Goal: Check status

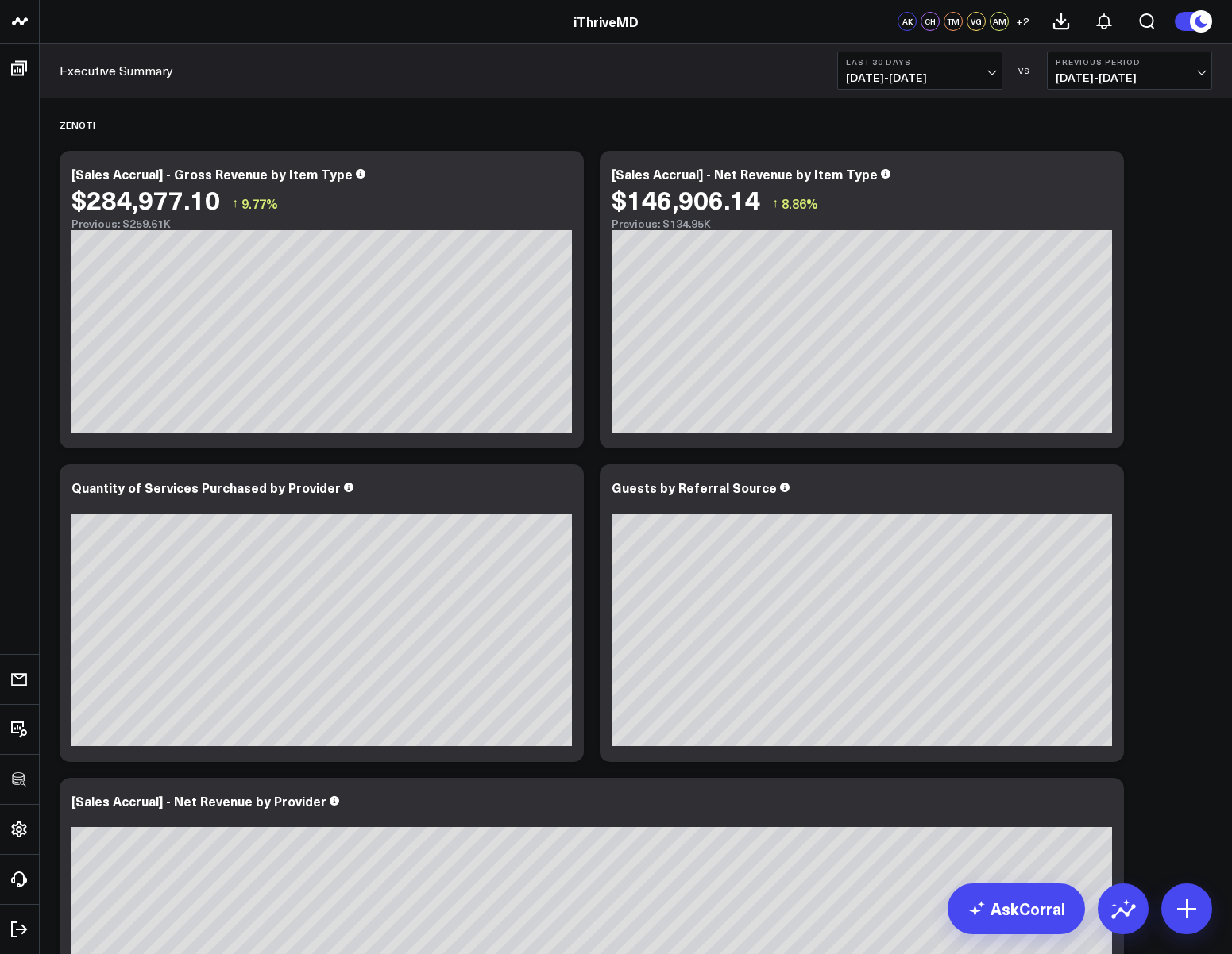
click at [953, 69] on button "Last 30 Days 09/15/25 - 10/14/25" at bounding box center [919, 70] width 165 height 38
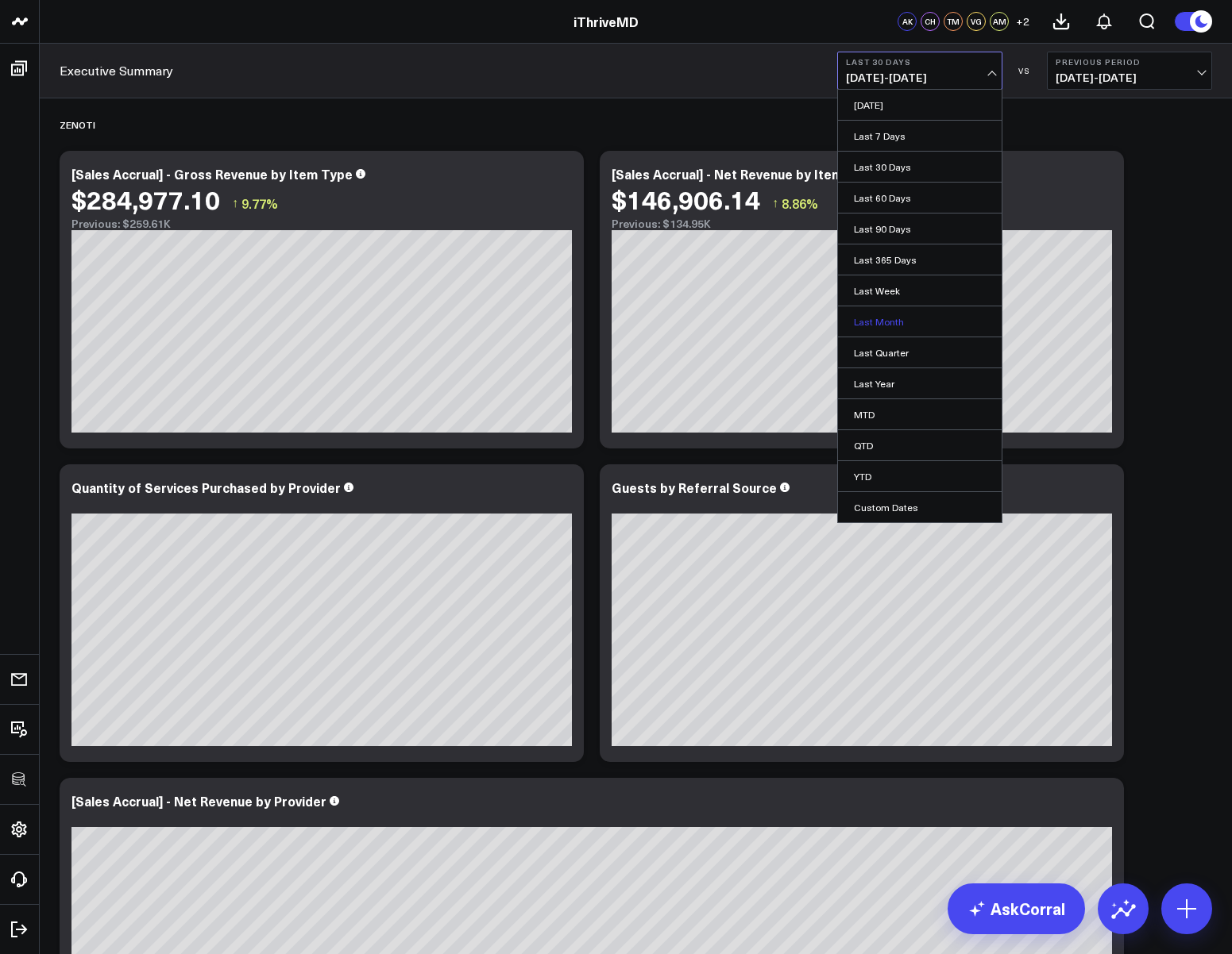
click at [895, 322] on link "Last Month" at bounding box center [919, 322] width 163 height 30
